Goal: Obtain resource: Obtain resource

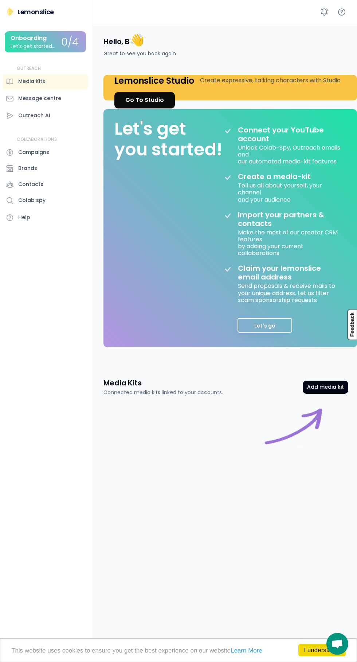
click at [333, 387] on button "Add media kit" at bounding box center [325, 387] width 46 height 13
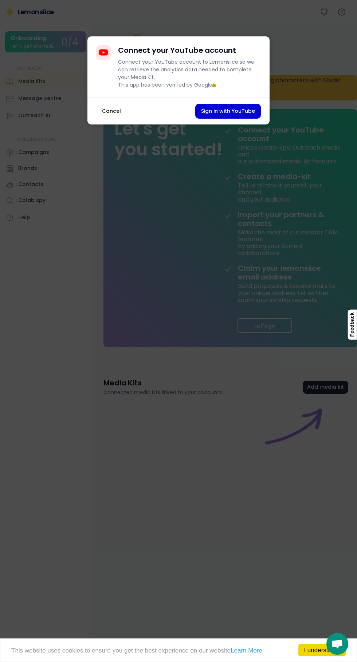
click at [302, 68] on div at bounding box center [178, 331] width 357 height 662
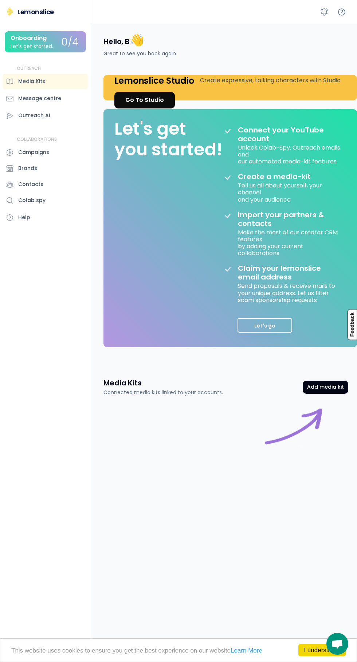
click at [66, 44] on div "0/4" at bounding box center [69, 42] width 17 height 11
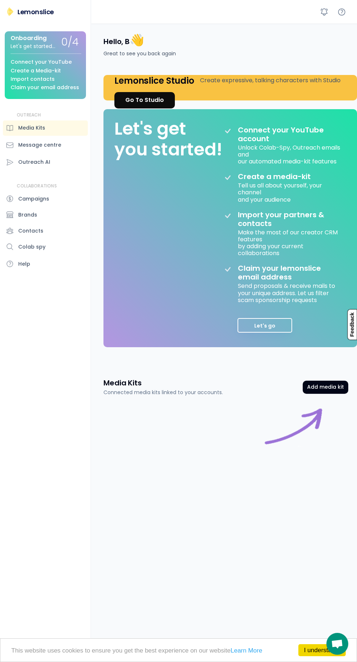
click at [306, 645] on link "I understand!" at bounding box center [321, 650] width 47 height 12
click at [325, 384] on button "Add media kit" at bounding box center [325, 387] width 46 height 13
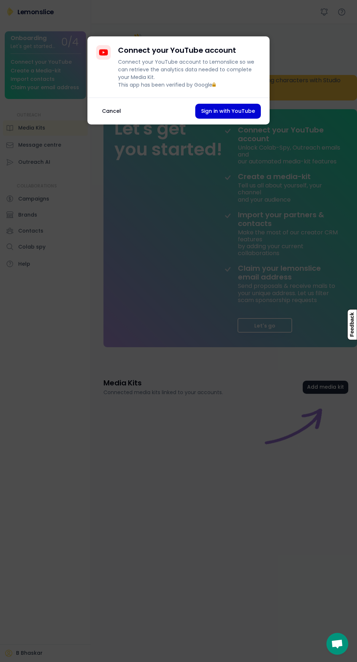
click at [235, 119] on button "Sign in with YouTube" at bounding box center [228, 111] width 66 height 15
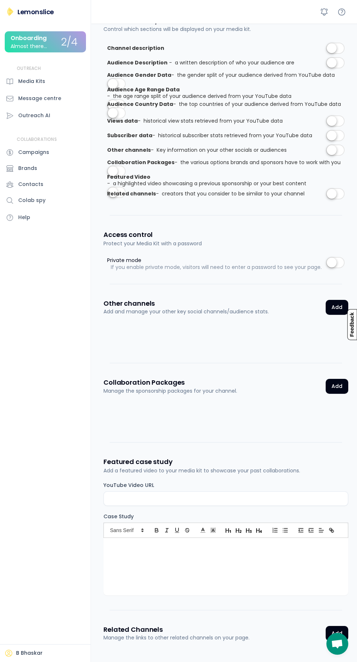
scroll to position [640, 0]
